Goal: Information Seeking & Learning: Learn about a topic

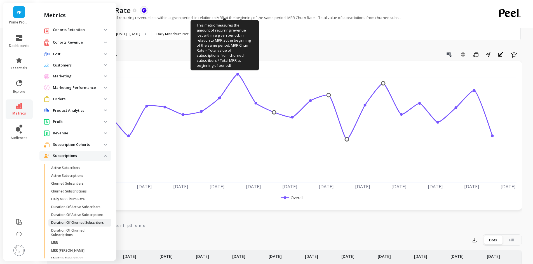
scroll to position [56, 0]
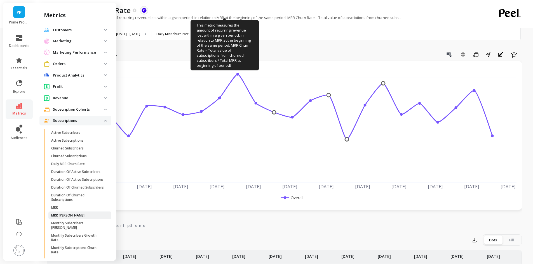
click at [66, 220] on link "MRR Churn" at bounding box center [79, 216] width 63 height 8
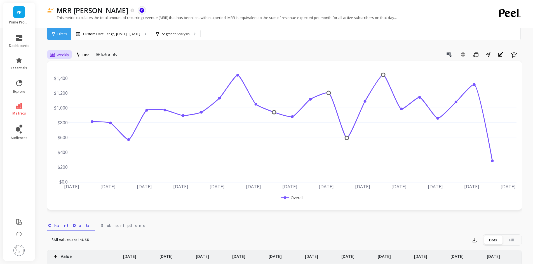
click at [60, 55] on span "Weekly" at bounding box center [63, 54] width 13 height 5
click at [65, 98] on div "Monthly" at bounding box center [68, 99] width 32 height 5
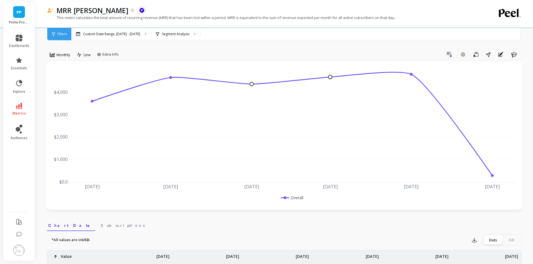
click at [61, 35] on span "Filters" at bounding box center [62, 34] width 10 height 4
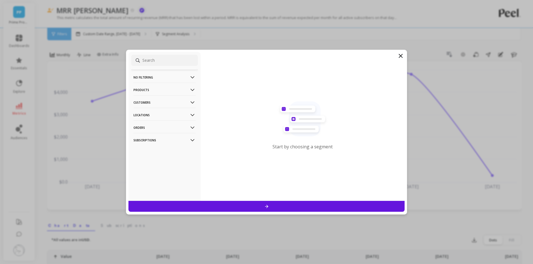
click at [403, 55] on icon at bounding box center [400, 56] width 7 height 7
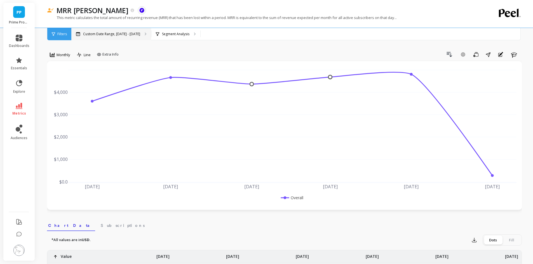
click at [102, 34] on p "Custom Date Range, Apr 1 - Sep 3" at bounding box center [111, 34] width 57 height 4
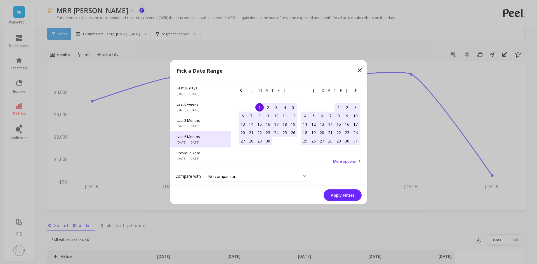
scroll to position [76, 0]
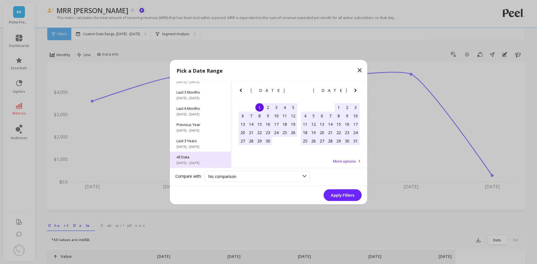
click at [197, 155] on span "All Data" at bounding box center [201, 156] width 48 height 5
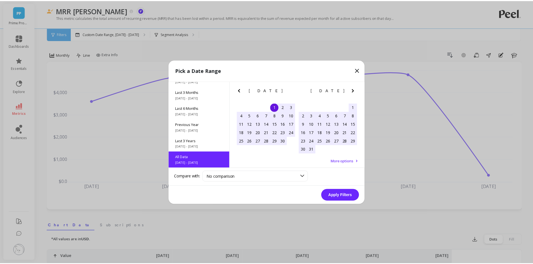
scroll to position [0, 0]
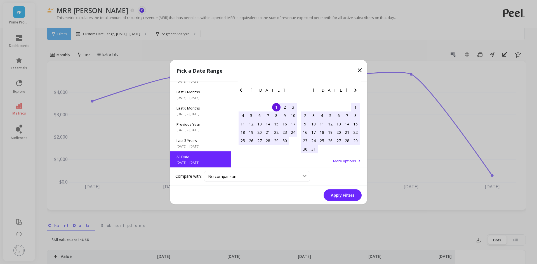
click at [337, 194] on button "Apply Filters" at bounding box center [343, 195] width 38 height 12
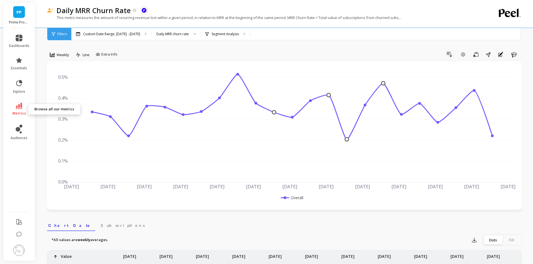
click at [18, 106] on icon at bounding box center [19, 106] width 7 height 6
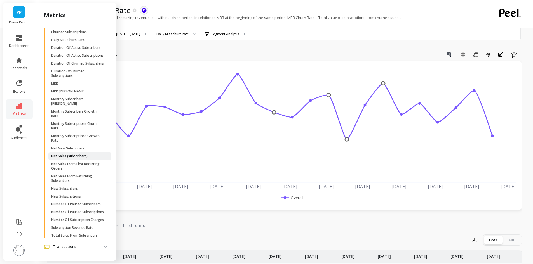
scroll to position [196, 0]
click at [84, 230] on p "Subscription Revenue Rate" at bounding box center [72, 228] width 42 height 4
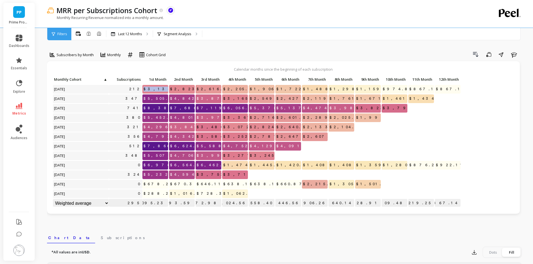
drag, startPoint x: 153, startPoint y: 89, endPoint x: 168, endPoint y: 87, distance: 15.0
click at [168, 87] on div "$3,138.11" at bounding box center [155, 90] width 27 height 10
copy span "$3,138.11"
click at [64, 54] on span "Subscribers by Month" at bounding box center [75, 54] width 37 height 5
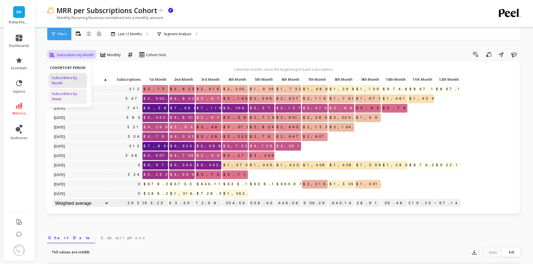
click at [72, 101] on div "Subscribers by Week" at bounding box center [68, 96] width 32 height 11
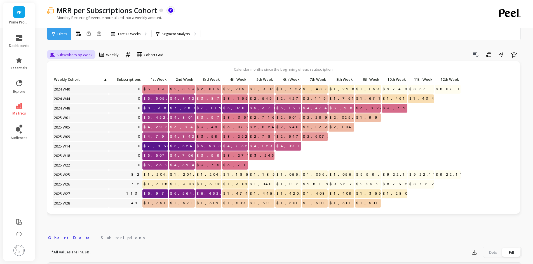
click at [65, 54] on span "Subscribers by Week" at bounding box center [75, 54] width 36 height 5
click at [74, 79] on div "Subscribers by Month" at bounding box center [68, 80] width 32 height 11
